Goal: Information Seeking & Learning: Learn about a topic

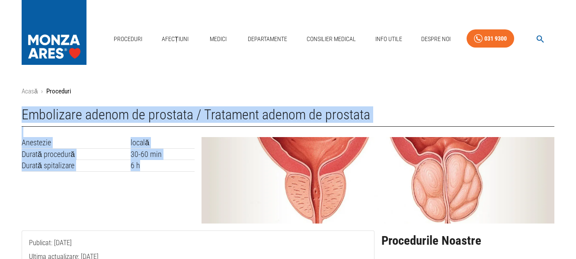
drag, startPoint x: 24, startPoint y: 110, endPoint x: 168, endPoint y: 165, distance: 154.2
copy div "Embolizare adenom de prostata / Tratament adenom de prostata Anestezie locală D…"
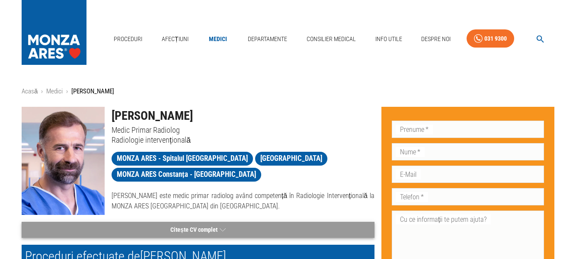
click at [212, 226] on button "Citește CV complet" at bounding box center [198, 230] width 353 height 16
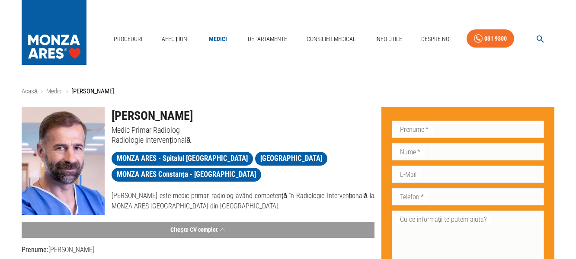
scroll to position [130, 0]
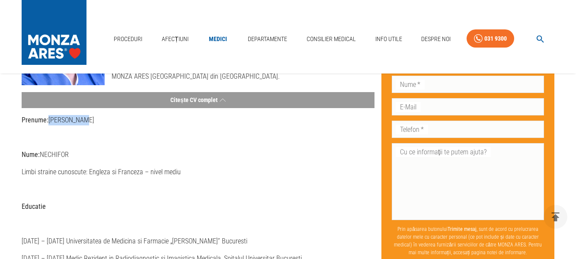
drag, startPoint x: 50, startPoint y: 120, endPoint x: 93, endPoint y: 119, distance: 43.3
click at [93, 119] on p "Prenume: [PERSON_NAME]" at bounding box center [198, 120] width 353 height 10
copy p "[PERSON_NAME]"
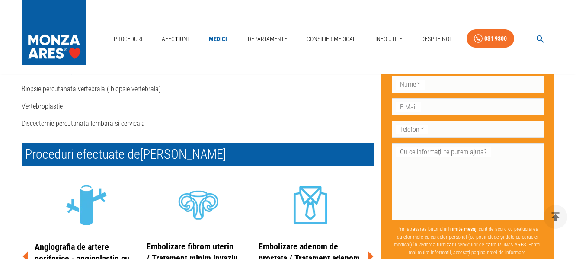
scroll to position [1082, 0]
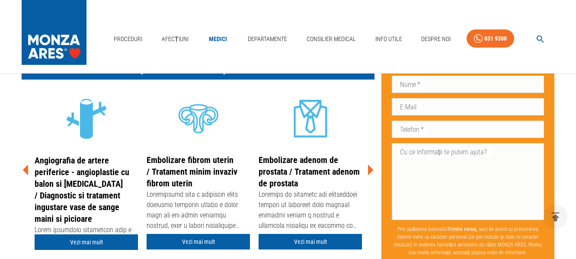
click at [371, 162] on icon at bounding box center [370, 170] width 26 height 26
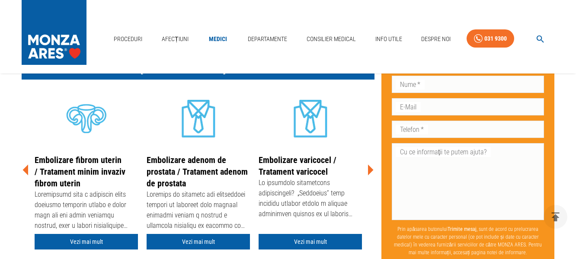
click at [371, 162] on icon at bounding box center [370, 170] width 26 height 26
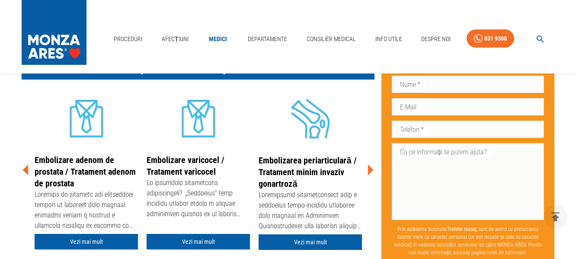
click at [371, 162] on icon at bounding box center [370, 170] width 26 height 26
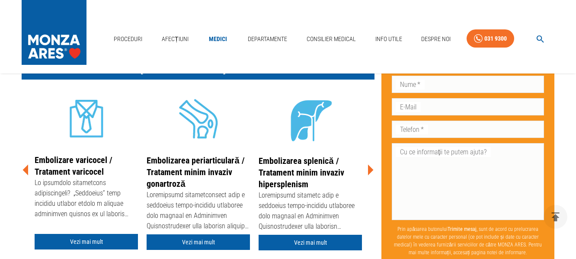
click at [371, 162] on icon at bounding box center [370, 170] width 26 height 26
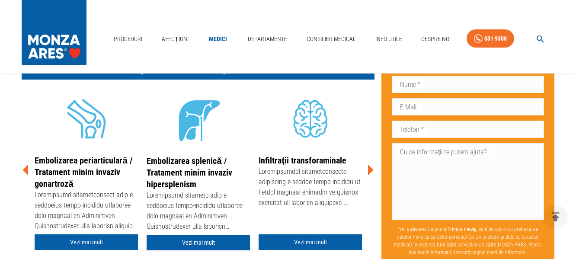
click at [371, 164] on icon at bounding box center [371, 169] width 6 height 11
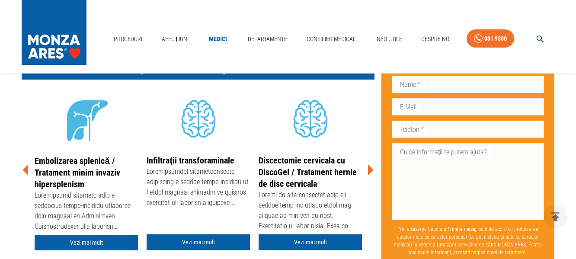
click at [369, 164] on icon at bounding box center [371, 169] width 6 height 11
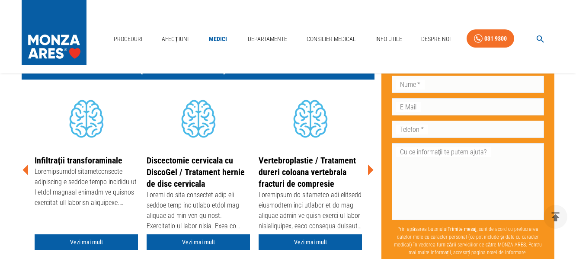
click at [370, 164] on icon at bounding box center [371, 169] width 6 height 11
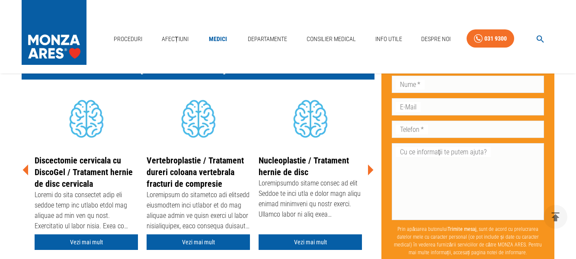
click at [372, 157] on icon at bounding box center [370, 170] width 26 height 26
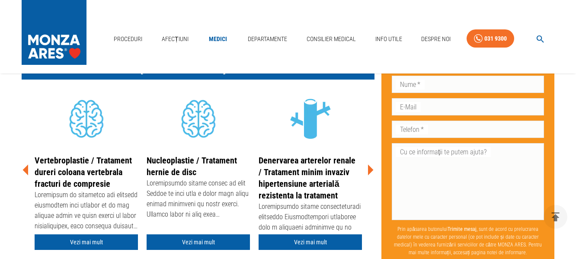
click at [330, 165] on link "Denervarea arterelor renale / Tratament minim invaziv hipertensiune arterială r…" at bounding box center [307, 177] width 97 height 45
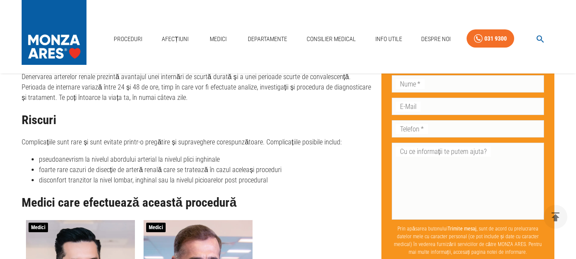
scroll to position [1039, 0]
